Goal: Task Accomplishment & Management: Manage account settings

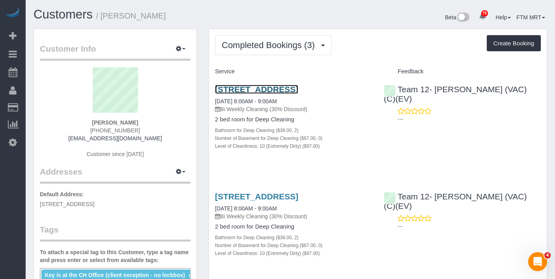
click at [242, 94] on link "[STREET_ADDRESS]" at bounding box center [256, 89] width 83 height 9
click at [259, 94] on link "[STREET_ADDRESS]" at bounding box center [256, 89] width 83 height 9
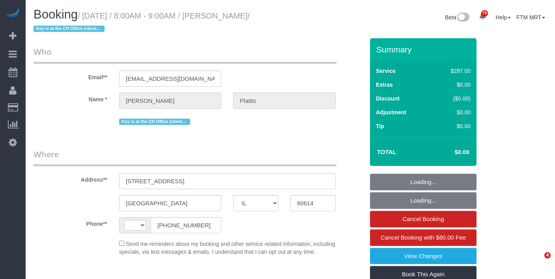
select select "IL"
select select "string:US"
select select "object:1200"
select select "string:fspay-a7535858-b923-4027-97d0-99566c5f3533"
select select "513"
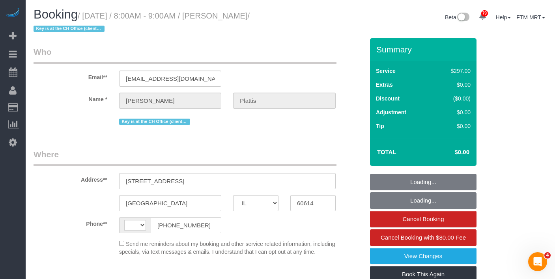
select select "2"
select select "10"
select select "number:1"
select select "number:68"
select select "number:138"
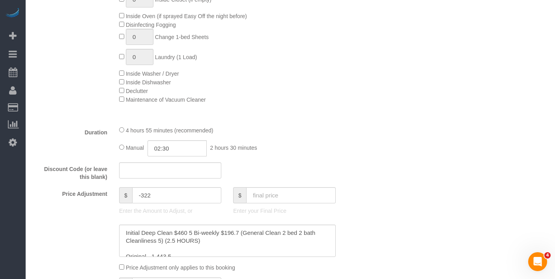
select select "spot1"
select select "2"
select select "10"
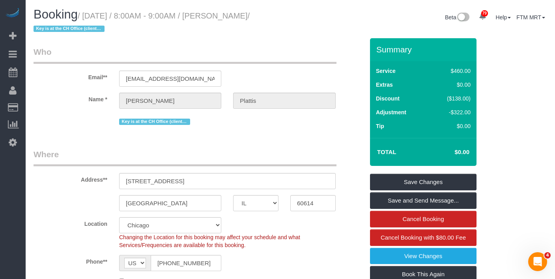
scroll to position [1485, 0]
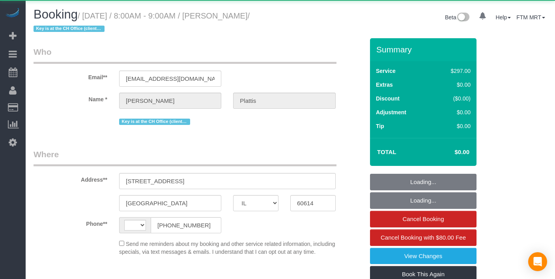
select select "IL"
select select "string:US"
select select "object:820"
select select "string:fspay-a7535858-b923-4027-97d0-99566c5f3533"
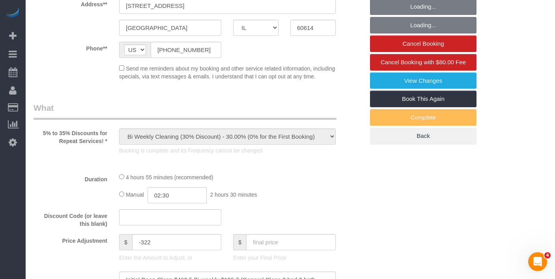
select select "513"
select select "2"
select select "10"
select select "number:1"
select select "number:68"
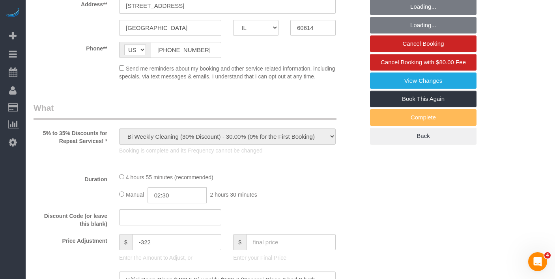
select select "number:138"
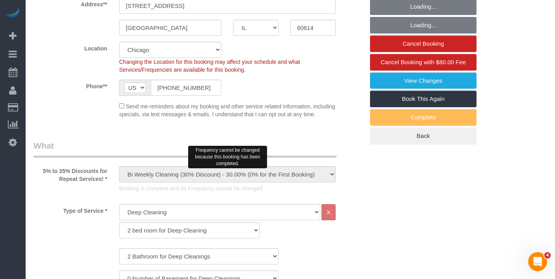
select select "object:1289"
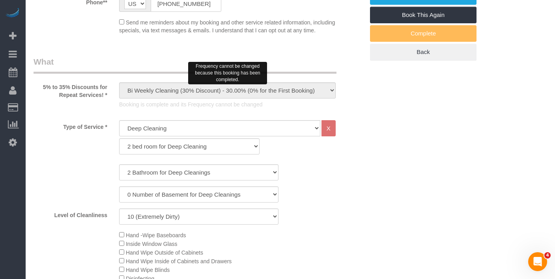
select select "spot1"
select select "2"
select select "10"
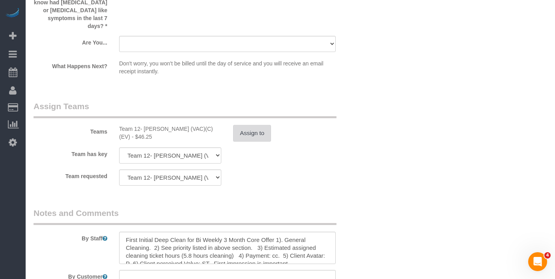
scroll to position [1449, 0]
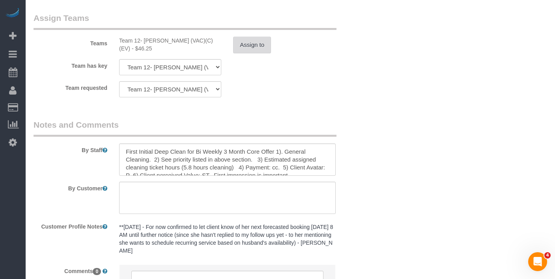
click at [254, 52] on button "Assign to" at bounding box center [252, 45] width 38 height 17
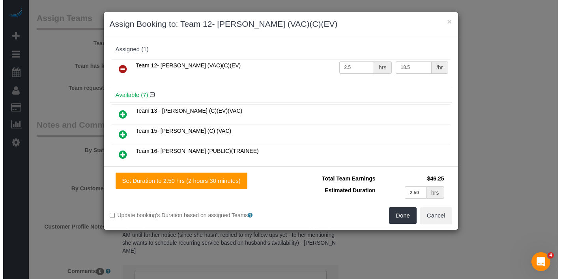
scroll to position [1441, 0]
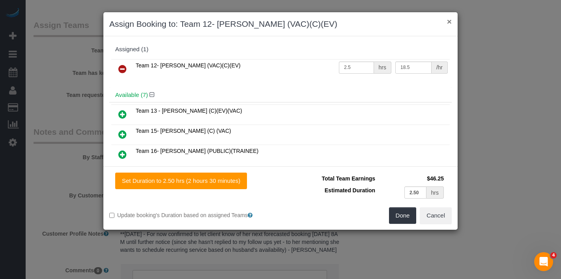
click at [448, 21] on button "×" at bounding box center [449, 21] width 5 height 8
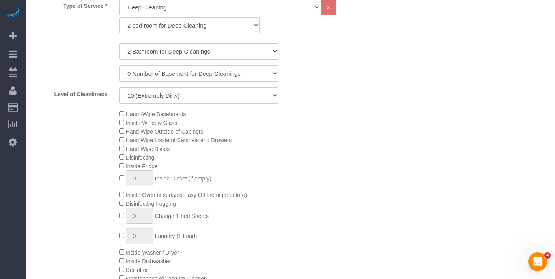
scroll to position [340, 0]
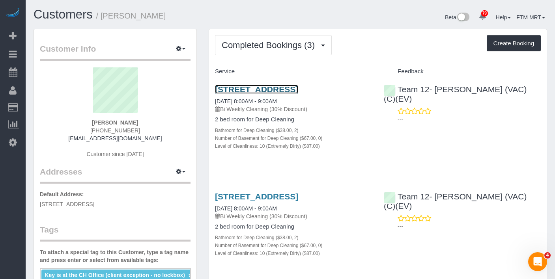
click at [249, 89] on link "[STREET_ADDRESS]" at bounding box center [256, 89] width 83 height 9
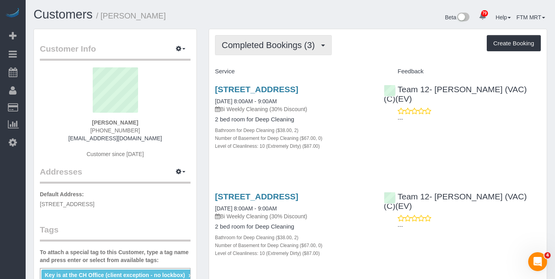
click at [299, 50] on button "Completed Bookings (3)" at bounding box center [273, 45] width 117 height 20
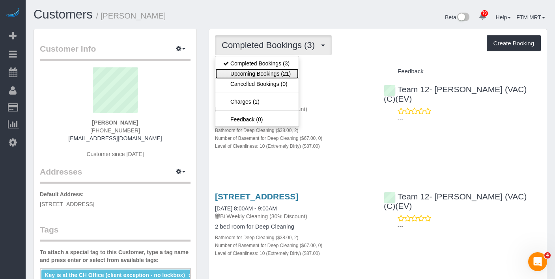
click at [290, 74] on link "Upcoming Bookings (21)" at bounding box center [256, 74] width 83 height 10
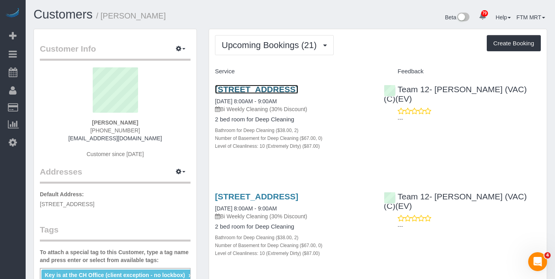
click at [282, 88] on link "1540 W Fullerton Ave, Chicago, Chicago, IL 60614" at bounding box center [256, 89] width 83 height 9
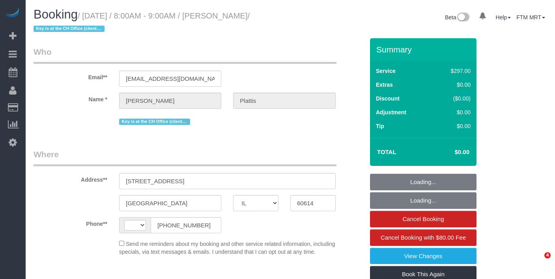
select select "IL"
select select "string:[GEOGRAPHIC_DATA]"
select select "object:1046"
select select "string:fspay-a7535858-b923-4027-97d0-99566c5f3533"
select select "number:1"
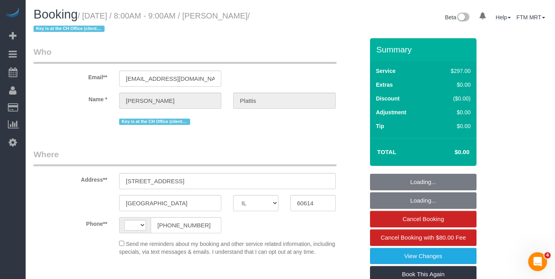
select select "number:68"
select select "number:138"
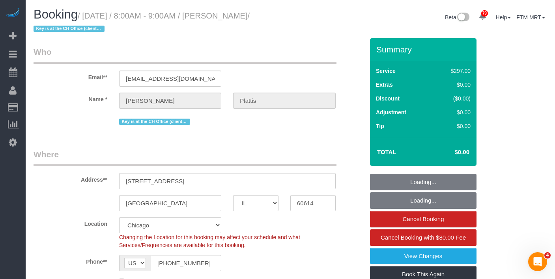
select select "spot1"
select select "object:1141"
select select "513"
select select "2"
select select "10"
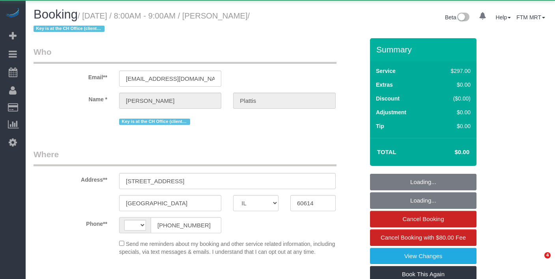
select select "IL"
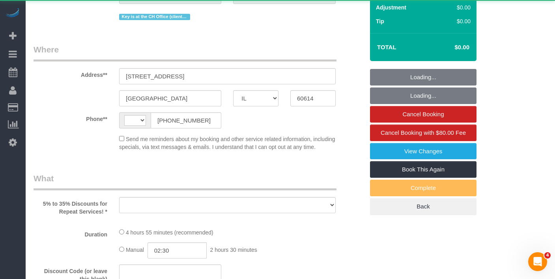
select select "string:[GEOGRAPHIC_DATA]"
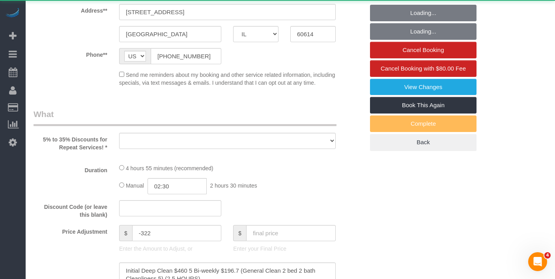
select select "object:815"
select select "string:fspay-a7535858-b923-4027-97d0-99566c5f3533"
select select "513"
select select "2"
select select "10"
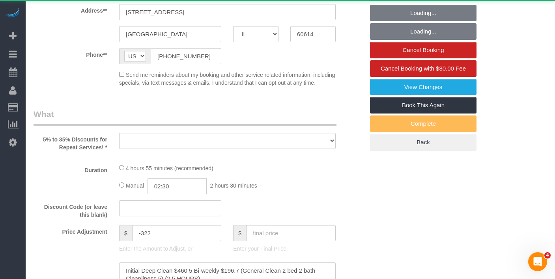
select select "number:1"
select select "number:68"
select select "number:138"
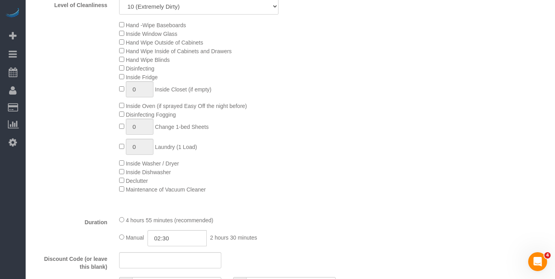
select select "object:1353"
select select "spot1"
select select "2"
select select "10"
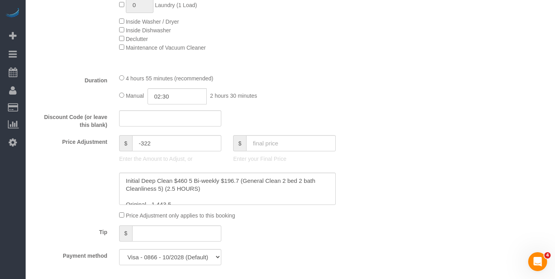
scroll to position [630, 0]
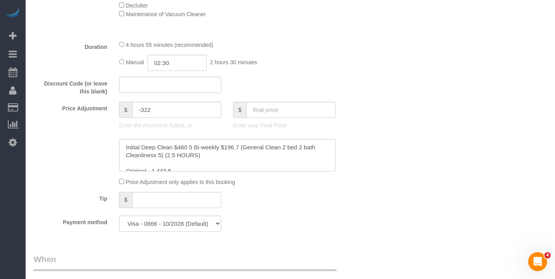
click at [337, 161] on div at bounding box center [227, 155] width 228 height 32
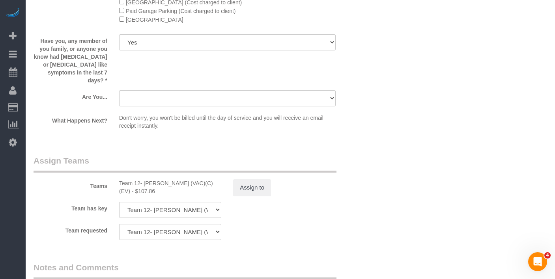
scroll to position [1438, 0]
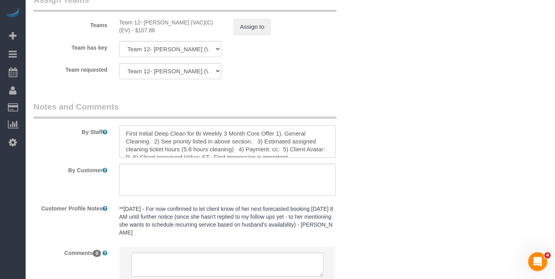
click at [192, 157] on textarea at bounding box center [227, 141] width 216 height 32
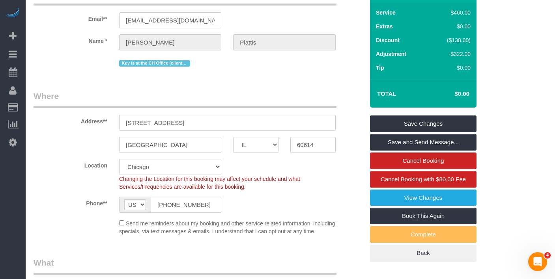
scroll to position [0, 0]
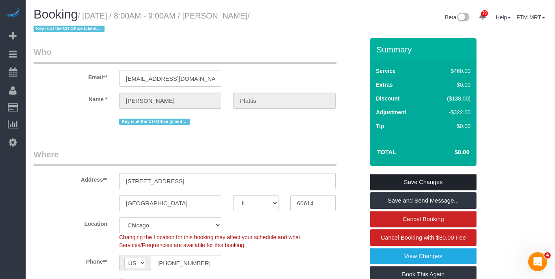
type textarea "First Initial Deep Clean for Bi Weekly 3 Month Core Offer 1). General Cleaning.…"
click at [414, 183] on link "Save Changes" at bounding box center [423, 182] width 106 height 17
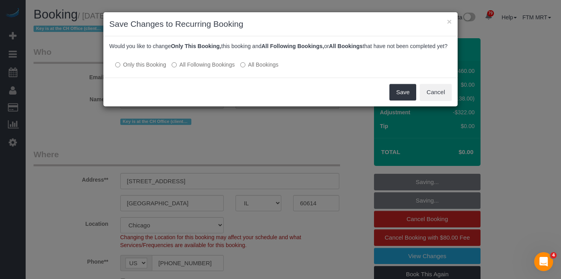
click at [198, 69] on label "All Following Bookings" at bounding box center [203, 65] width 63 height 8
click at [406, 101] on button "Save" at bounding box center [402, 92] width 27 height 17
